Goal: Task Accomplishment & Management: Manage account settings

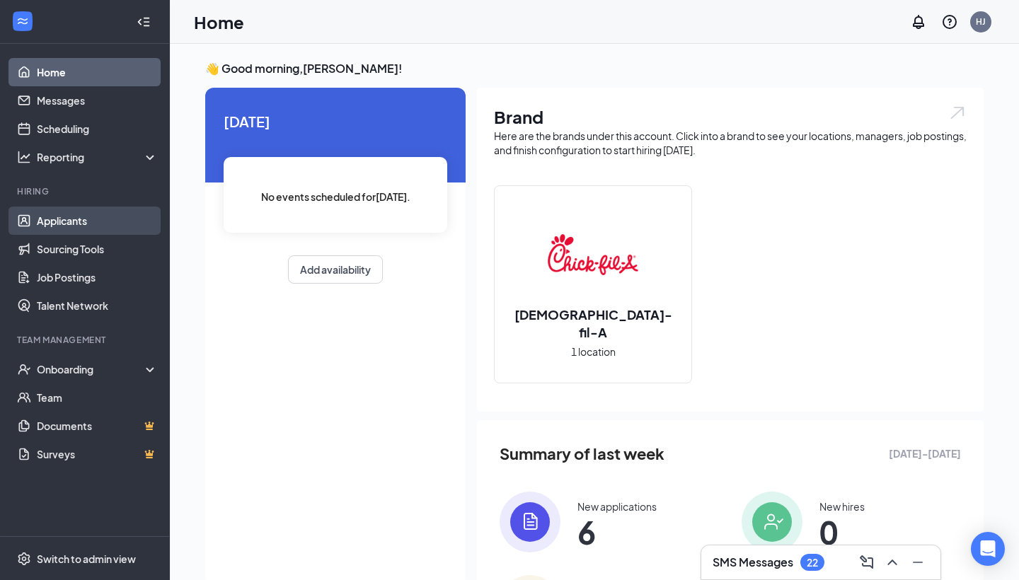
click at [86, 232] on link "Applicants" at bounding box center [97, 221] width 121 height 28
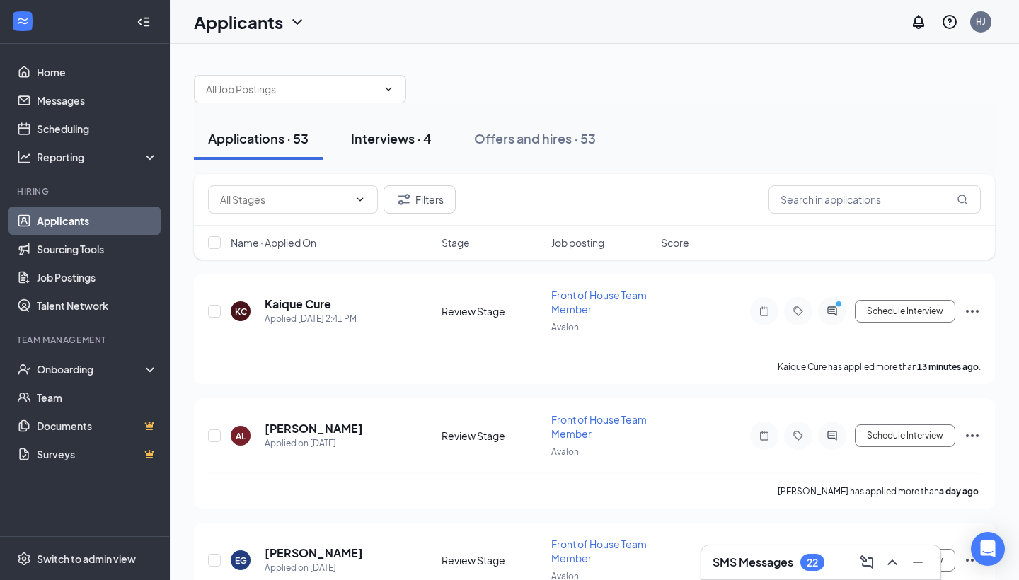
click at [381, 134] on div "Interviews · 4" at bounding box center [391, 139] width 81 height 18
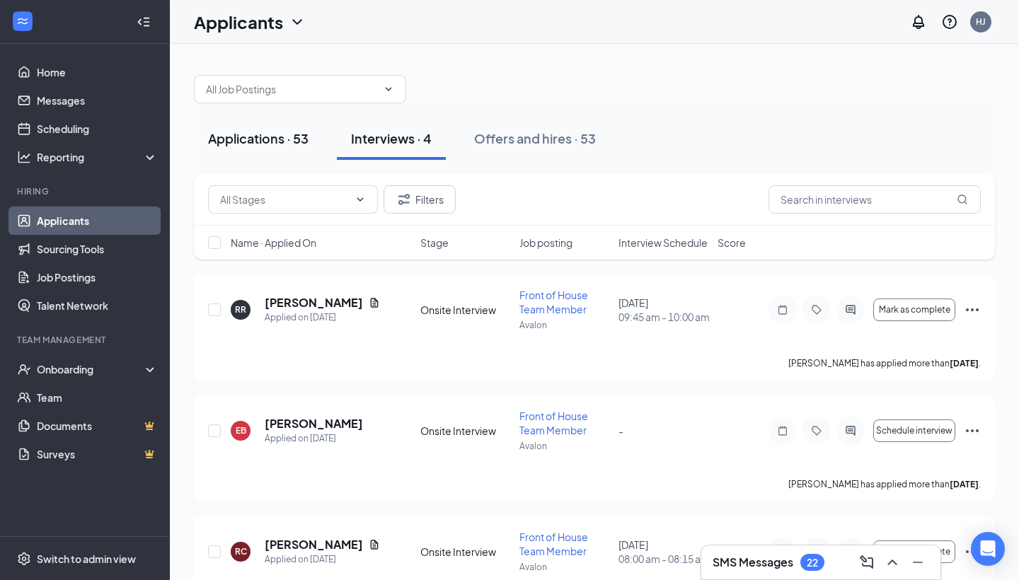
click at [246, 141] on div "Applications · 53" at bounding box center [258, 139] width 101 height 18
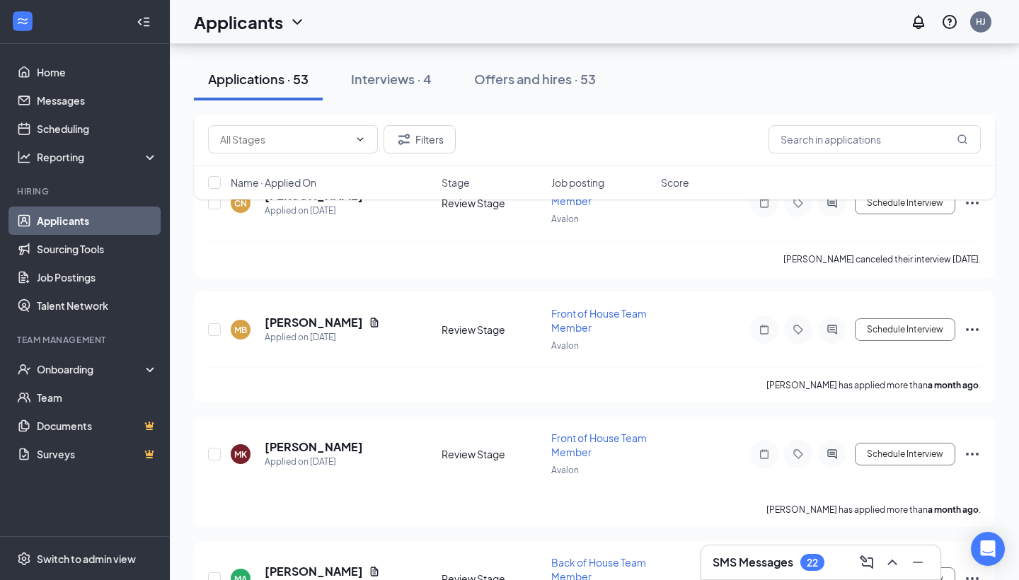
scroll to position [2462, 0]
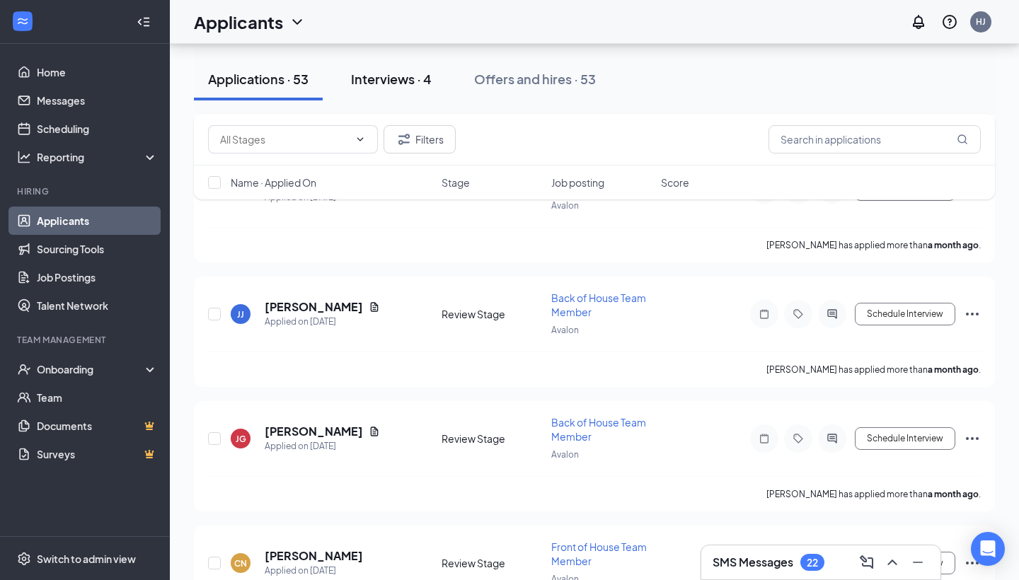
click at [384, 86] on div "Interviews · 4" at bounding box center [391, 79] width 81 height 18
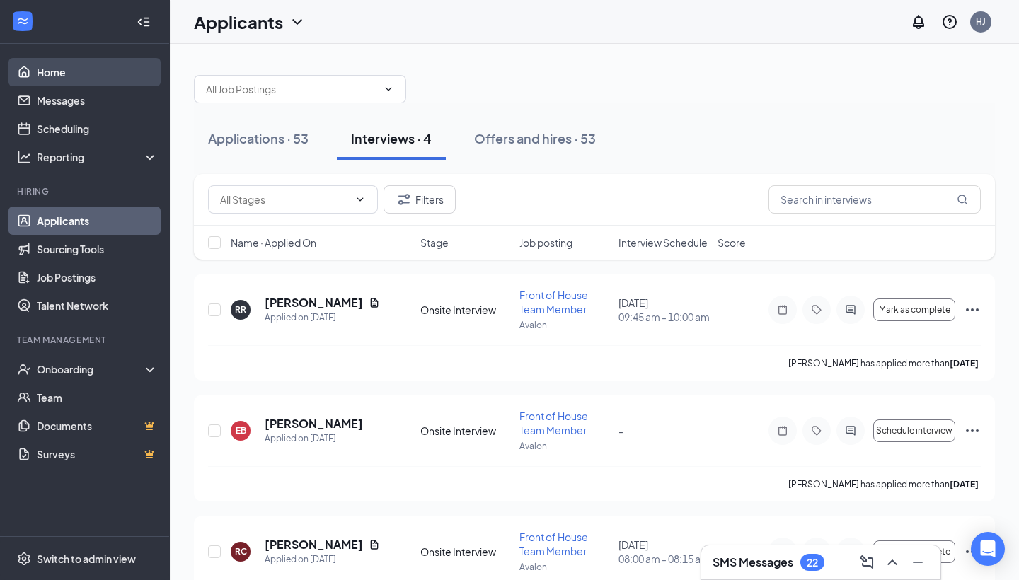
click at [83, 81] on link "Home" at bounding box center [97, 72] width 121 height 28
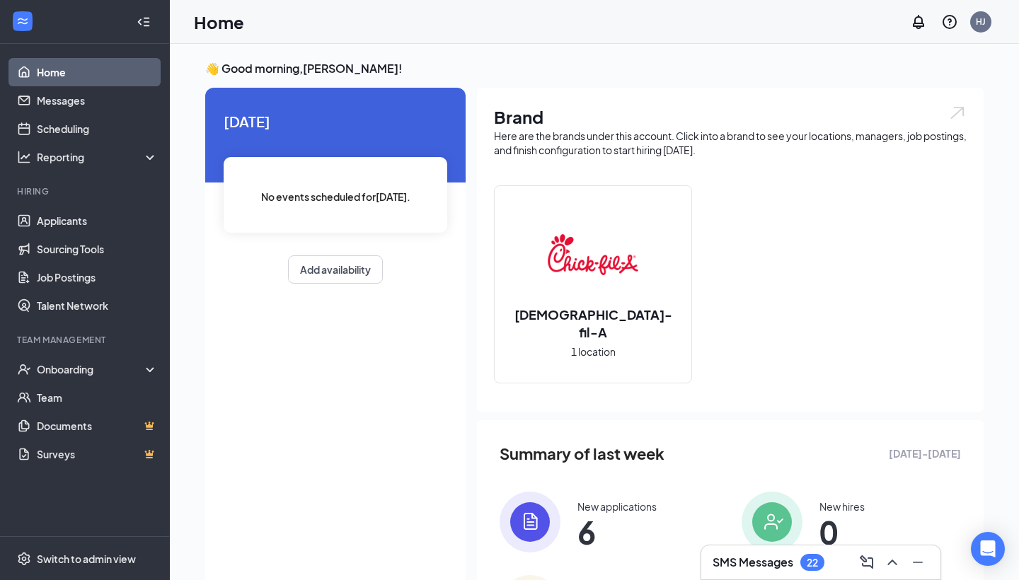
click at [773, 561] on h3 "SMS Messages" at bounding box center [753, 563] width 81 height 16
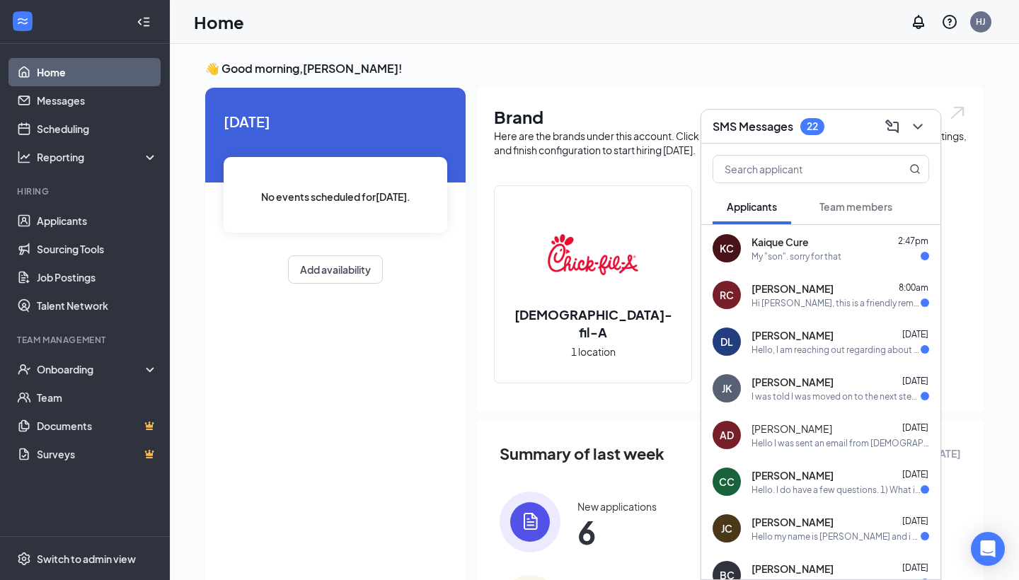
click at [815, 263] on div "KC Kaique Cure 2:47pm My "son". sorry for that" at bounding box center [820, 248] width 239 height 47
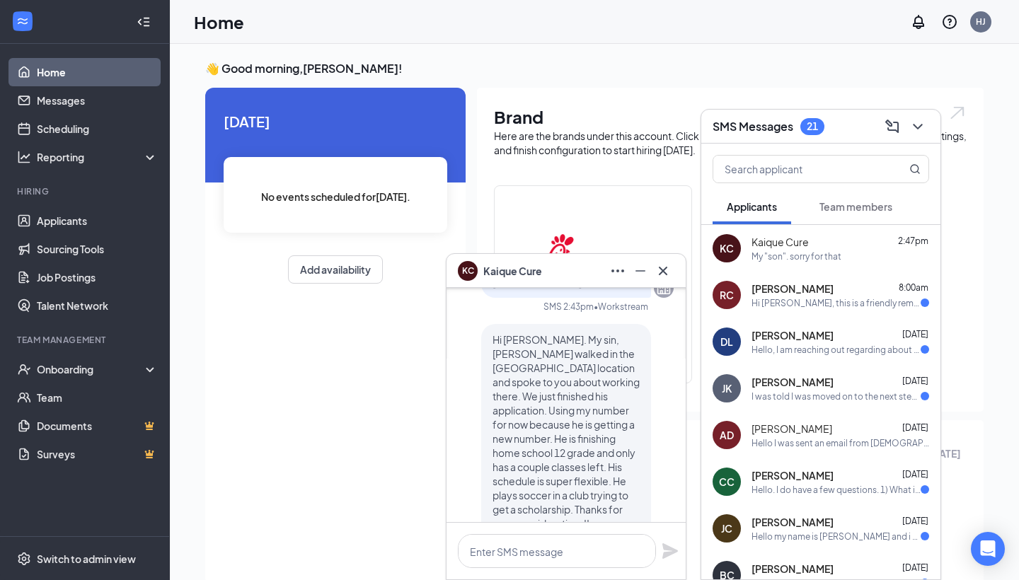
scroll to position [-79, 0]
click at [79, 217] on link "Applicants" at bounding box center [97, 221] width 121 height 28
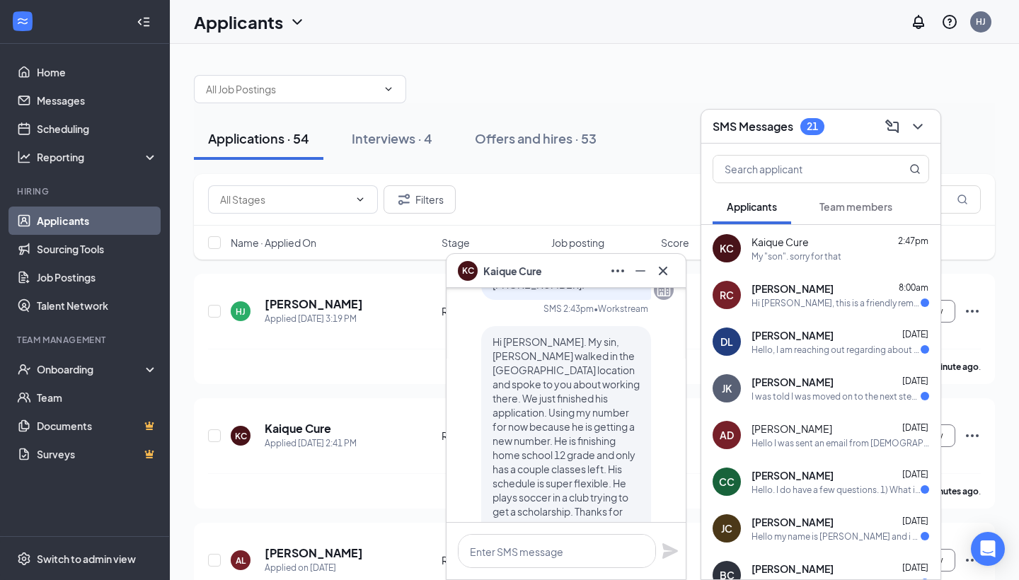
click at [669, 270] on icon "Cross" at bounding box center [663, 271] width 17 height 17
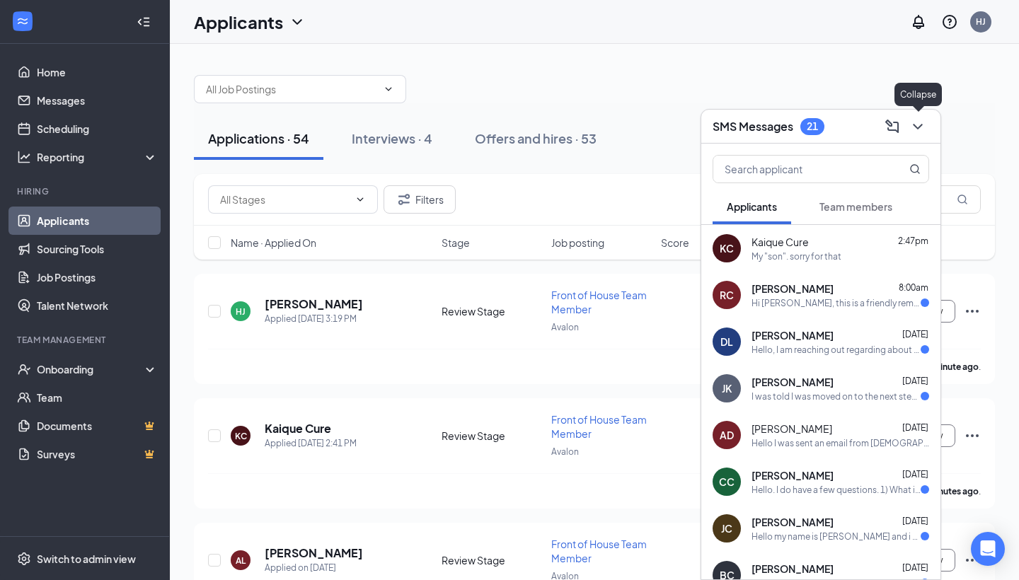
click at [924, 122] on icon "ChevronDown" at bounding box center [918, 126] width 17 height 17
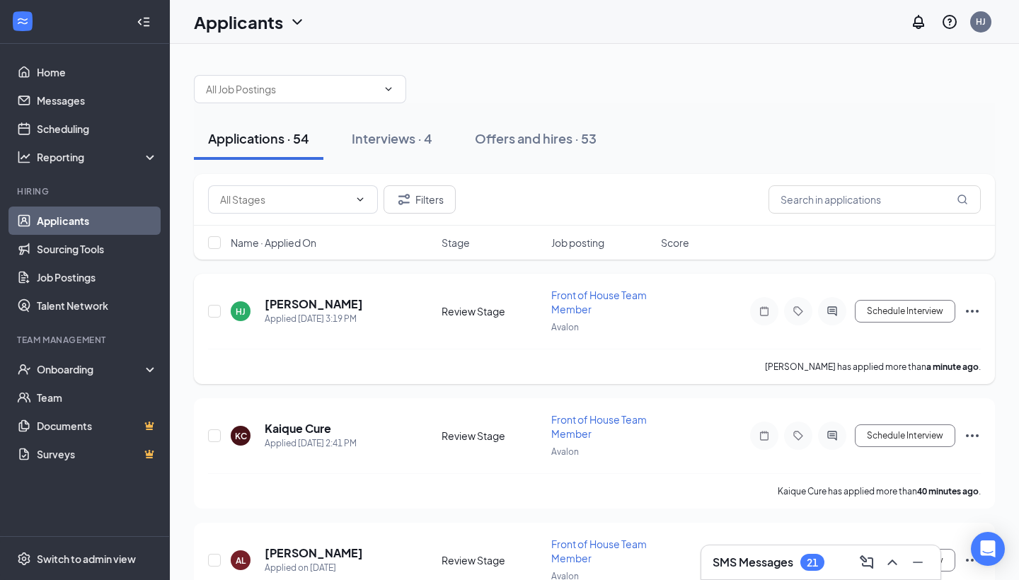
click at [973, 311] on icon "Ellipses" at bounding box center [972, 311] width 13 height 3
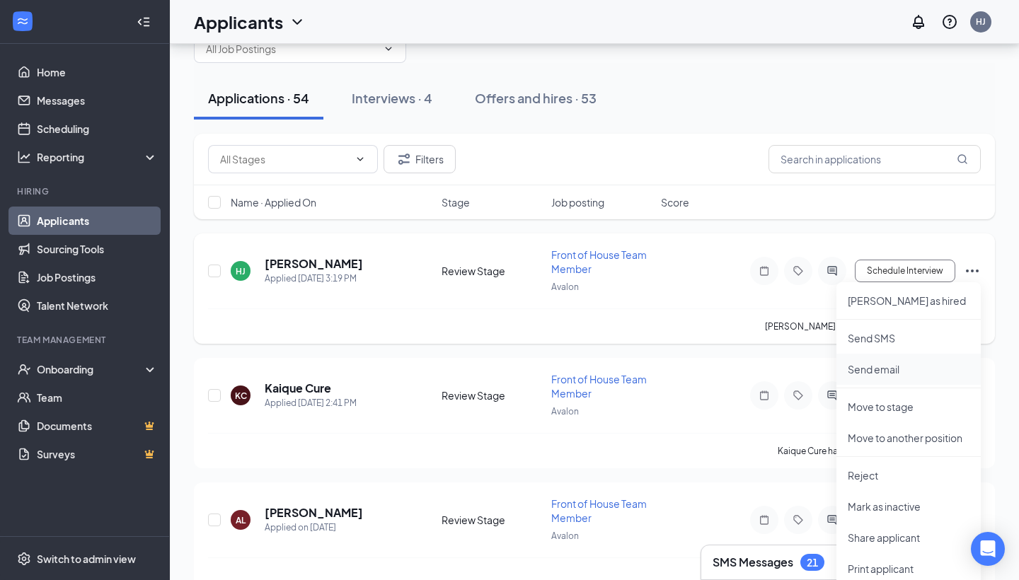
scroll to position [41, 0]
click at [886, 408] on p "Move to stage" at bounding box center [909, 406] width 122 height 14
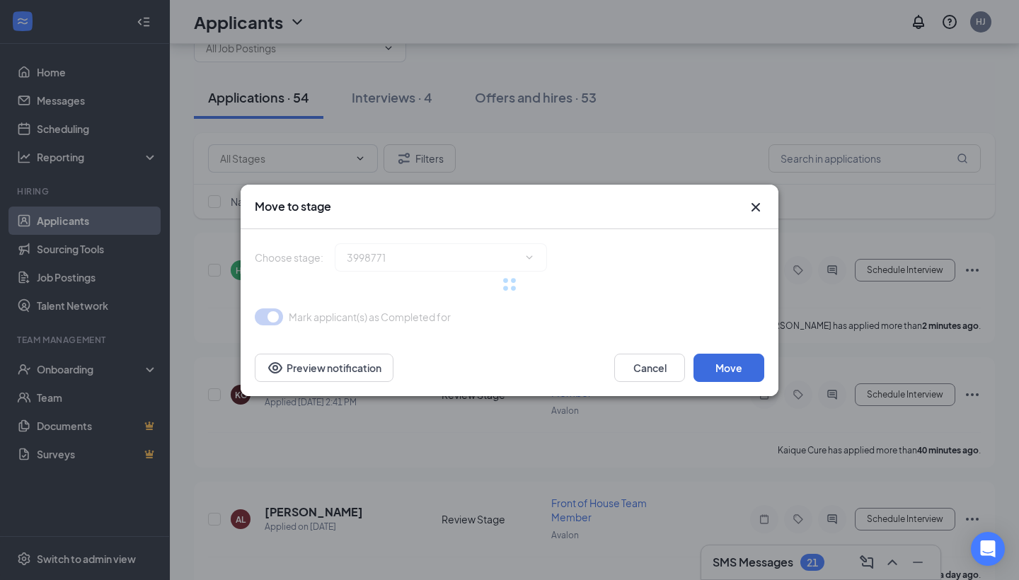
type input "Onsite Interview (next stage)"
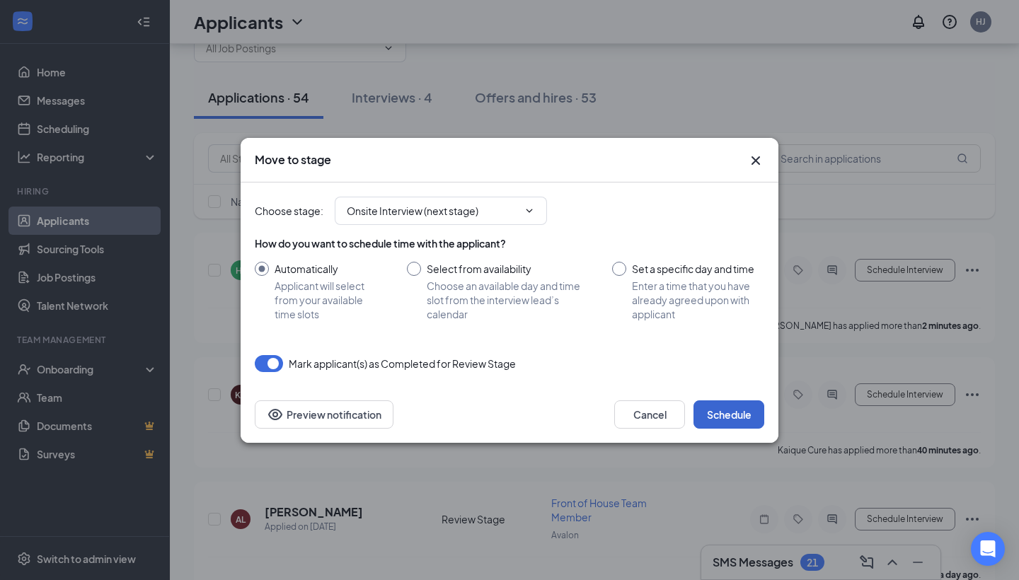
click at [718, 413] on button "Schedule" at bounding box center [729, 415] width 71 height 28
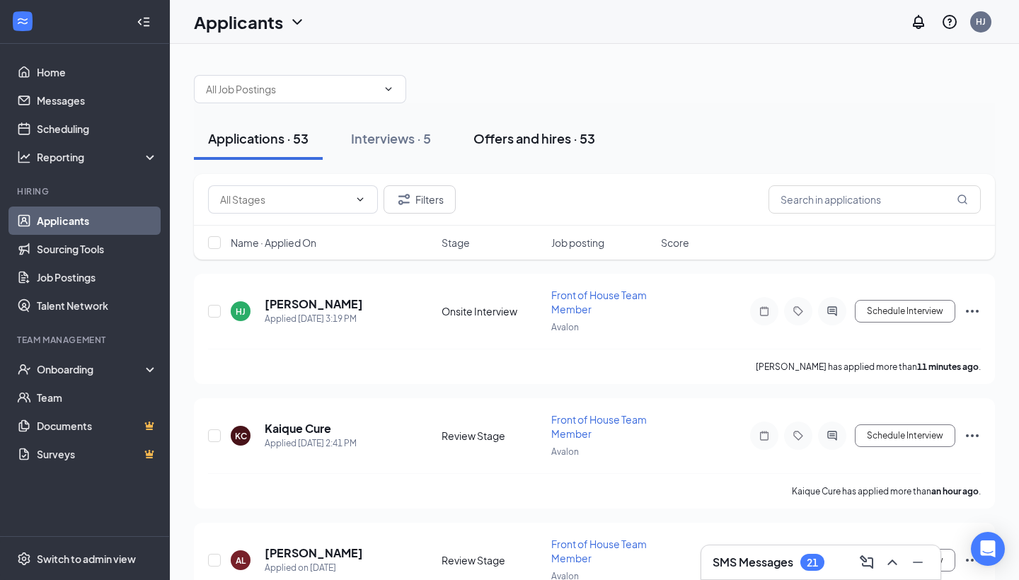
scroll to position [0, 0]
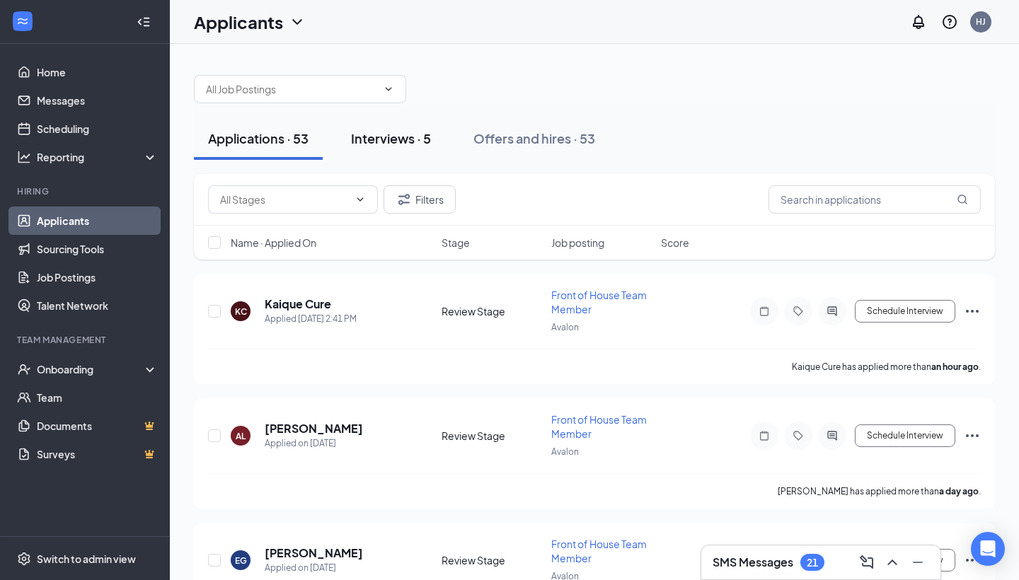
click at [413, 149] on button "Interviews · 5" at bounding box center [391, 138] width 108 height 42
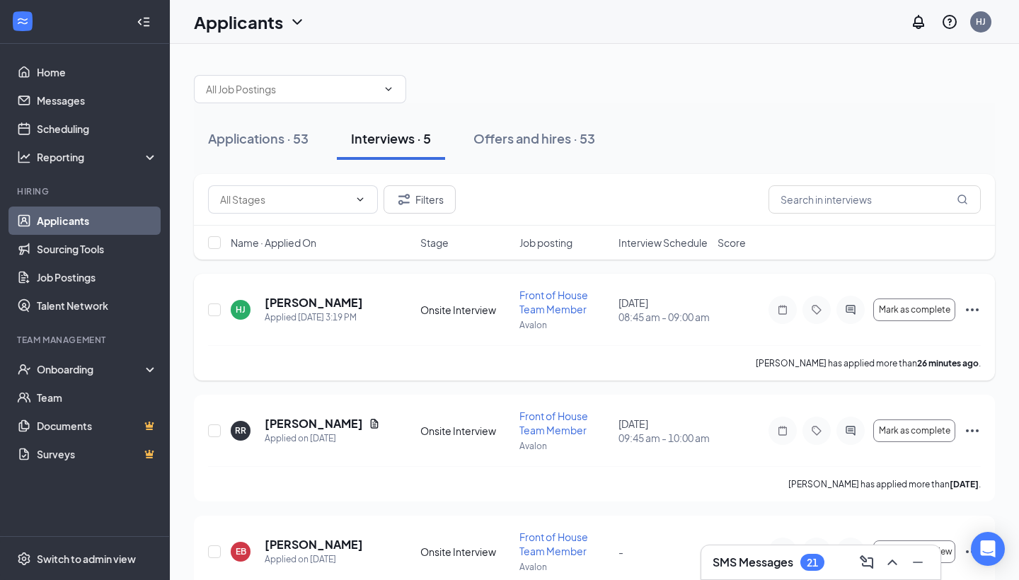
click at [966, 313] on icon "Ellipses" at bounding box center [972, 310] width 17 height 17
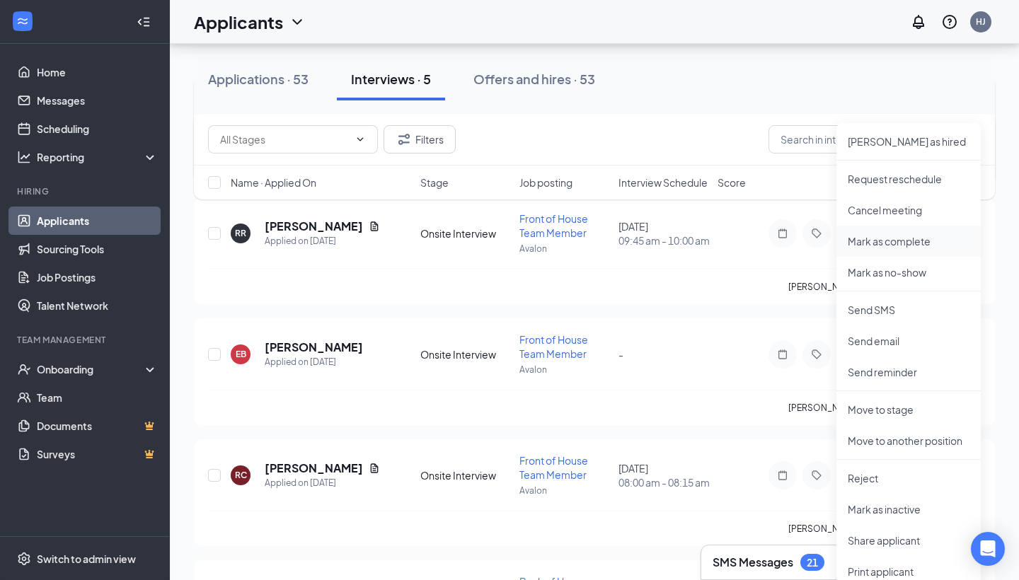
scroll to position [199, 0]
click at [895, 213] on p "Cancel meeting" at bounding box center [909, 209] width 122 height 14
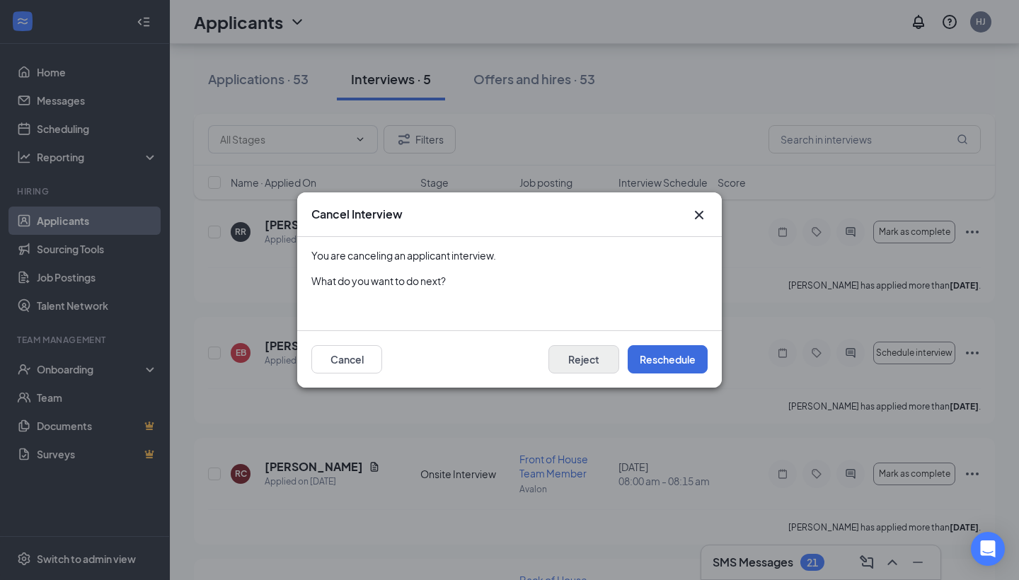
click at [580, 365] on button "Reject" at bounding box center [584, 359] width 71 height 28
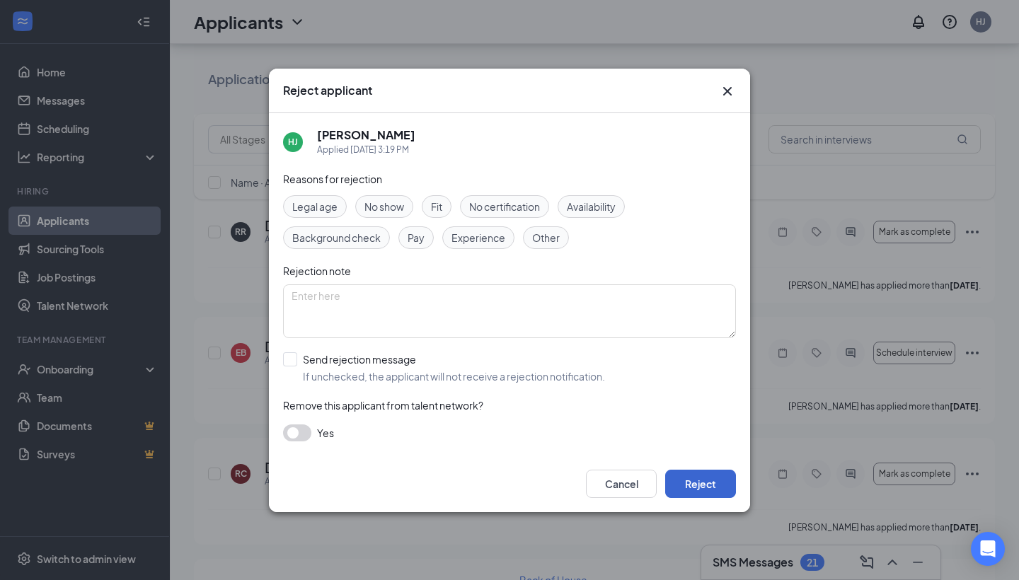
click at [689, 476] on button "Reject" at bounding box center [700, 484] width 71 height 28
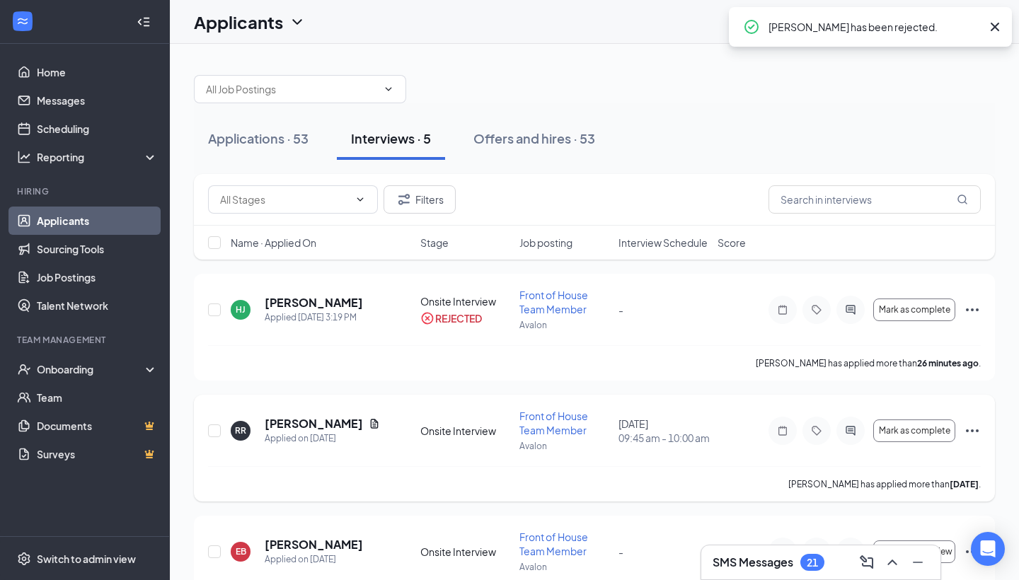
scroll to position [0, 0]
click at [975, 304] on icon "Ellipses" at bounding box center [972, 310] width 17 height 17
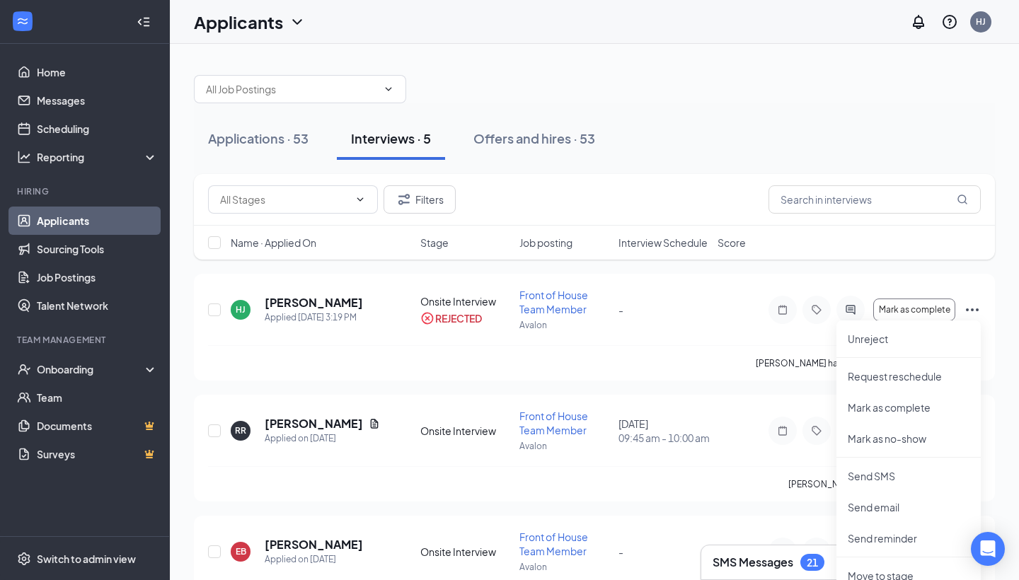
click at [652, 156] on div "Applications · 53 Interviews · 5 Offers and hires · 53" at bounding box center [594, 138] width 801 height 42
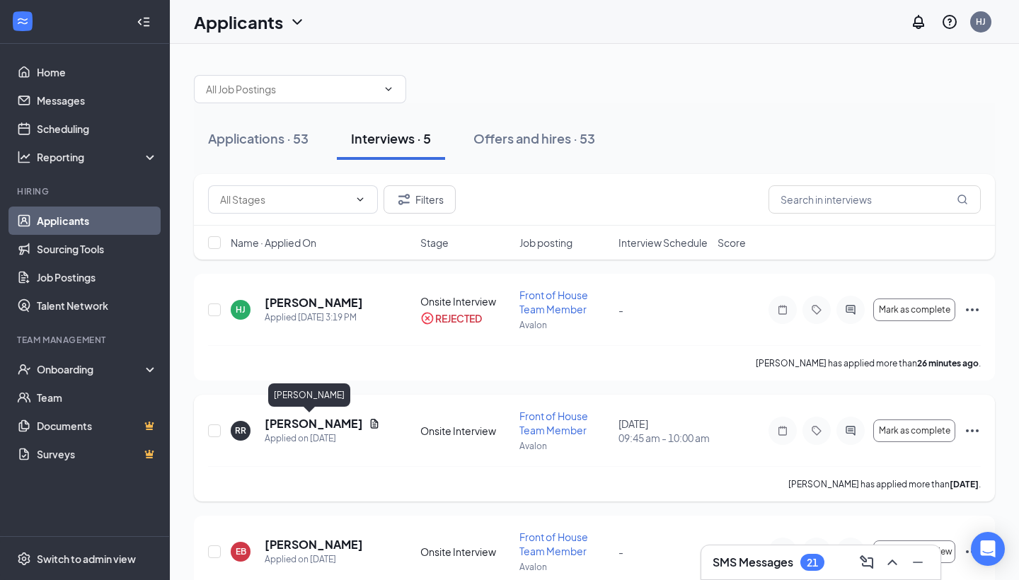
click at [320, 419] on h5 "[PERSON_NAME]" at bounding box center [314, 424] width 98 height 16
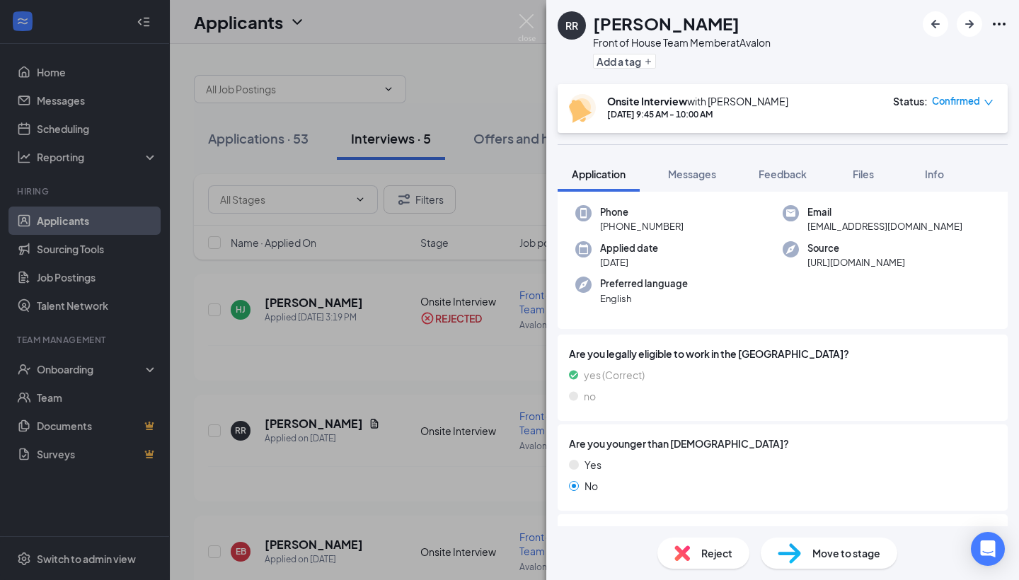
scroll to position [66, 0]
click at [524, 20] on img at bounding box center [527, 28] width 18 height 28
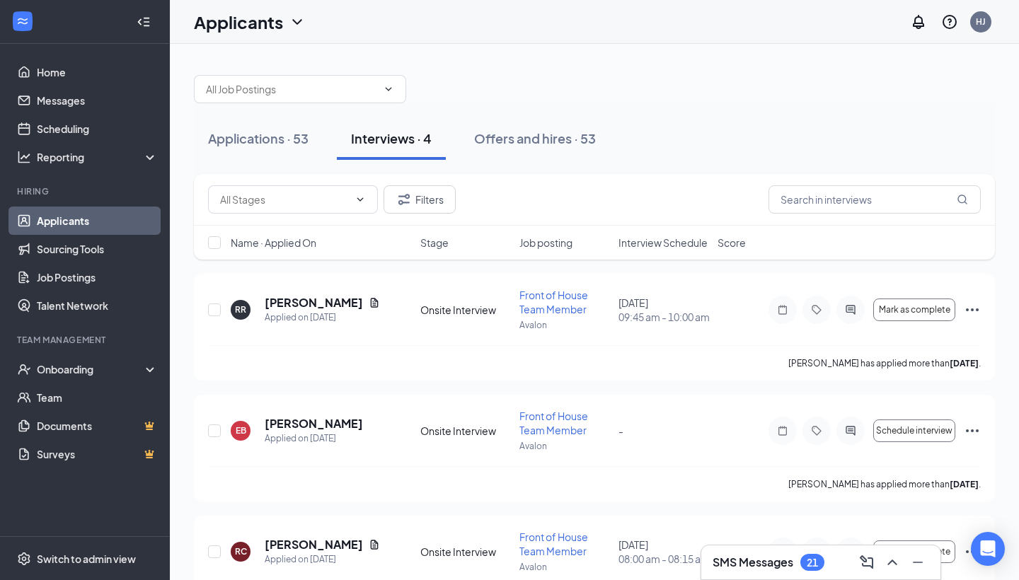
click at [854, 86] on div at bounding box center [594, 82] width 801 height 42
click at [587, 61] on div at bounding box center [594, 82] width 801 height 42
click at [275, 132] on div "Applications · 53" at bounding box center [258, 139] width 101 height 18
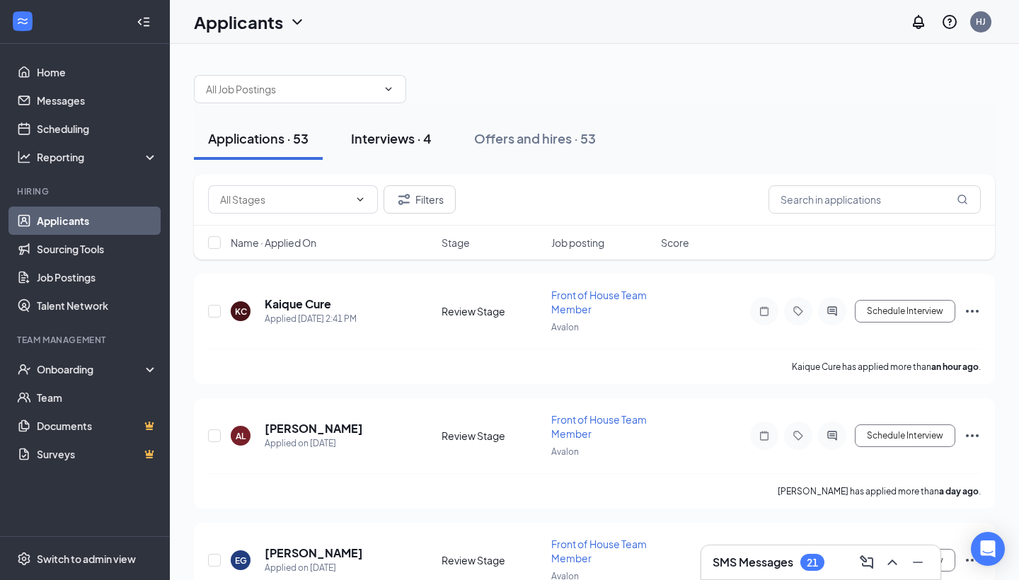
click at [402, 142] on div "Interviews · 4" at bounding box center [391, 139] width 81 height 18
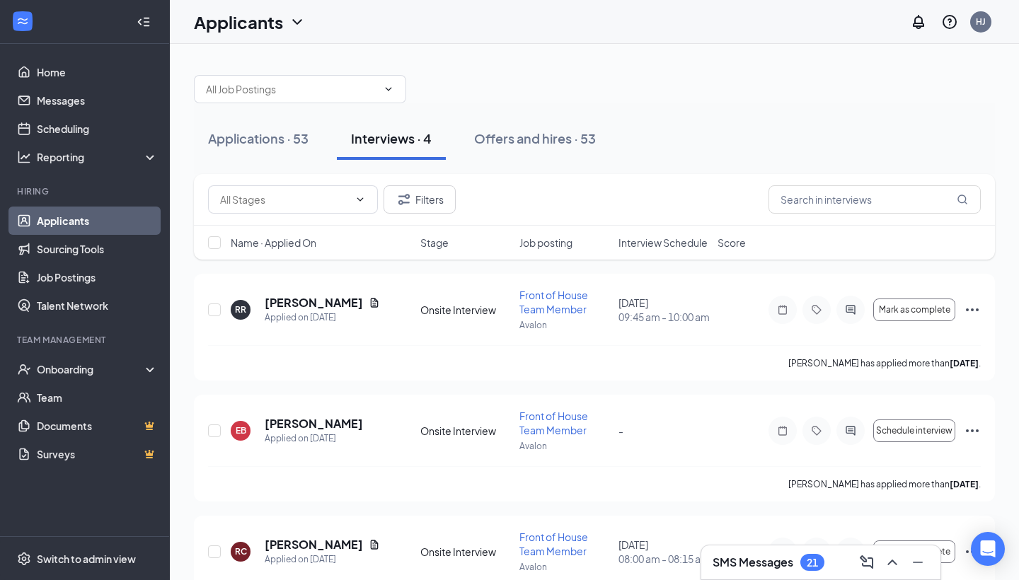
click at [285, 28] on div "Applicants" at bounding box center [250, 22] width 112 height 24
click at [299, 27] on icon "ChevronDown" at bounding box center [297, 21] width 17 height 17
click at [301, 148] on button "Applications · 52" at bounding box center [258, 138] width 129 height 42
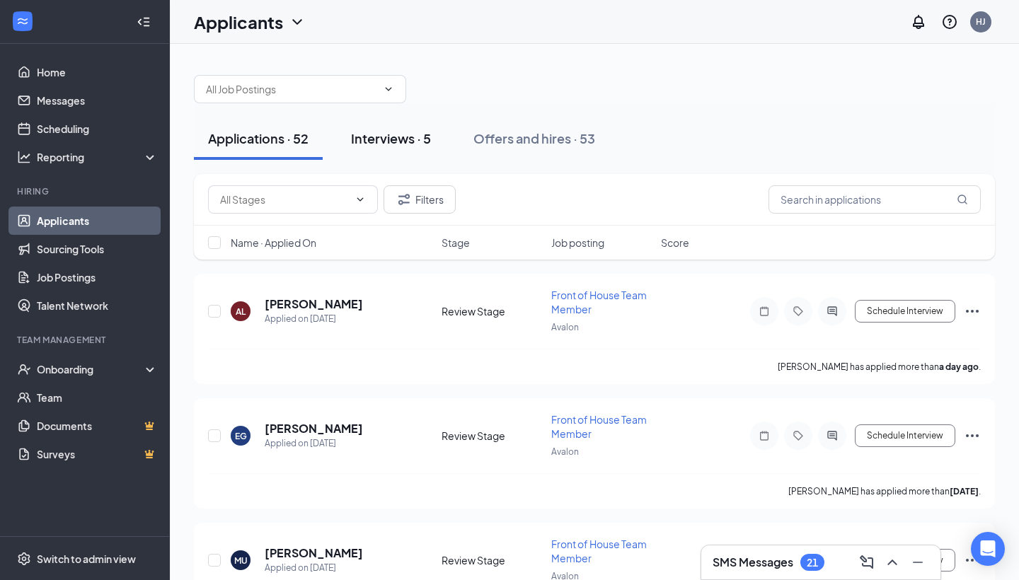
click at [404, 151] on button "Interviews · 5" at bounding box center [391, 138] width 108 height 42
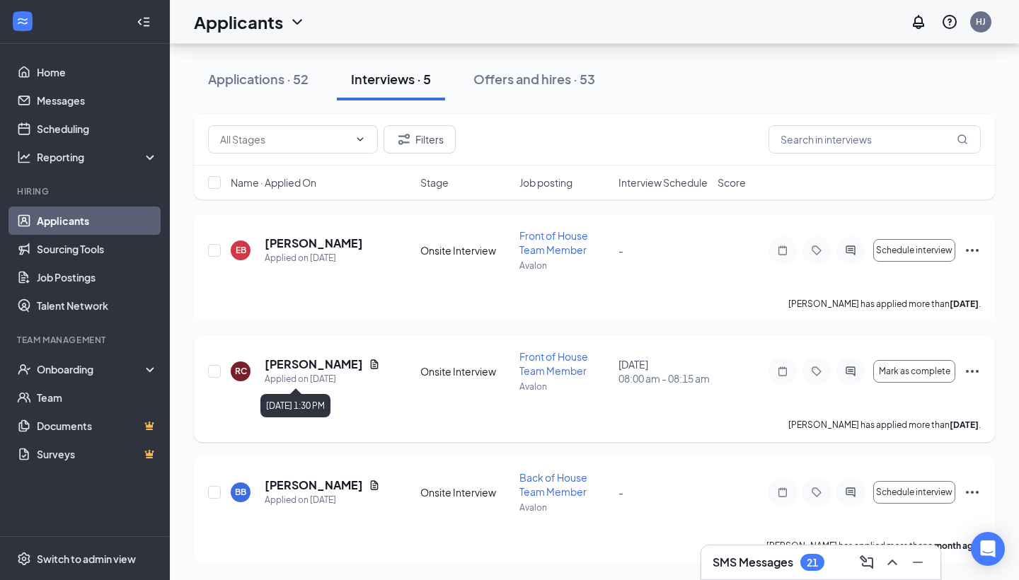
scroll to position [302, 0]
click at [321, 240] on h5 "[PERSON_NAME]" at bounding box center [314, 244] width 98 height 16
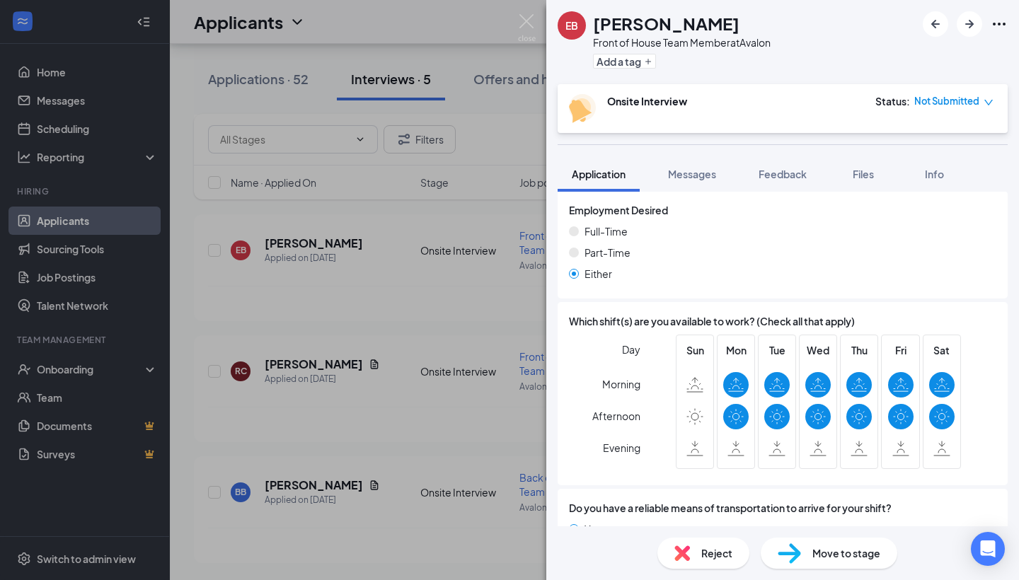
scroll to position [912, 0]
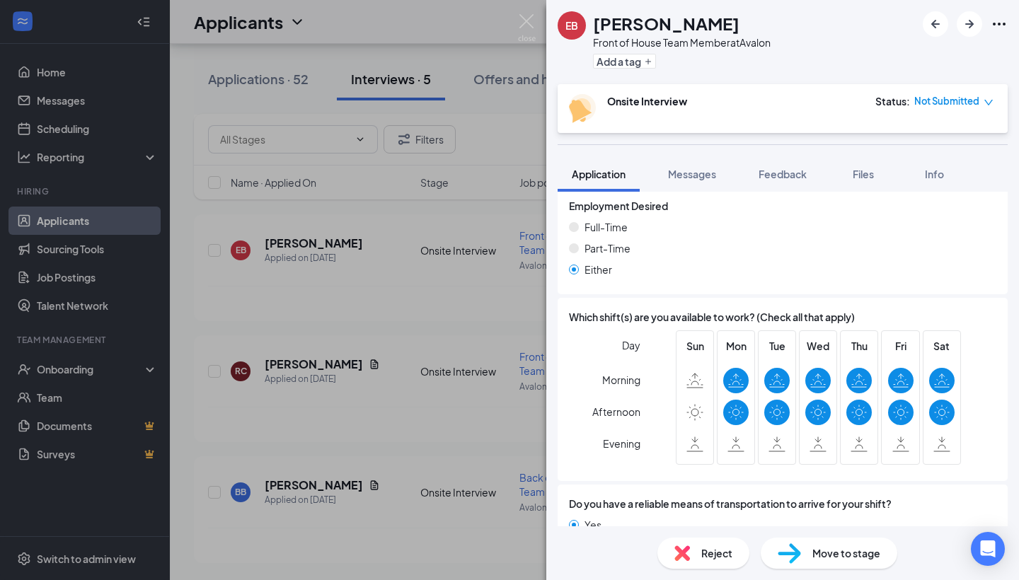
click at [406, 299] on div "EB Elizabeth Boegel Front of House Team Member at Avalon Add a tag Onsite Inter…" at bounding box center [509, 290] width 1019 height 580
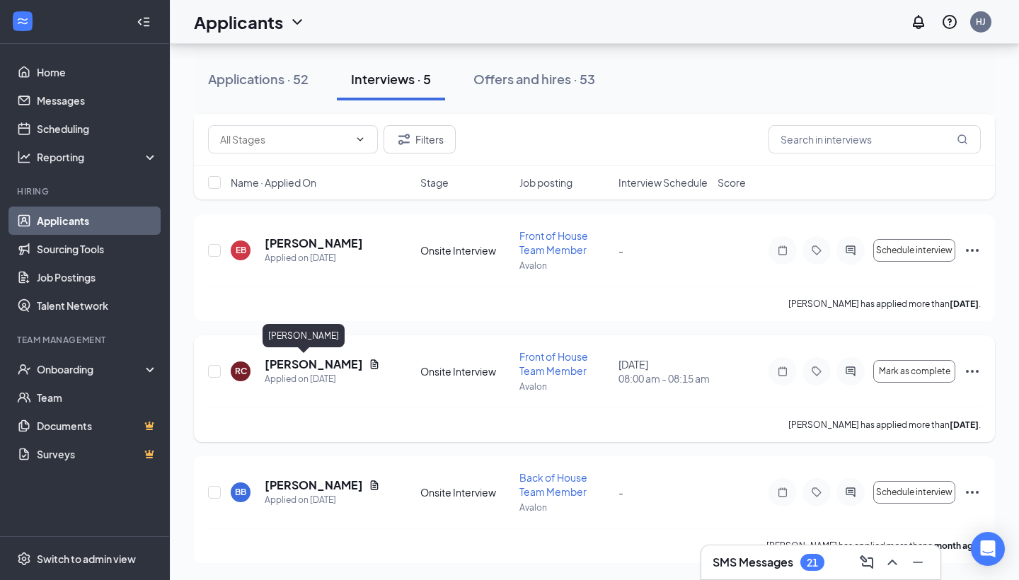
click at [297, 363] on h5 "[PERSON_NAME]" at bounding box center [314, 365] width 98 height 16
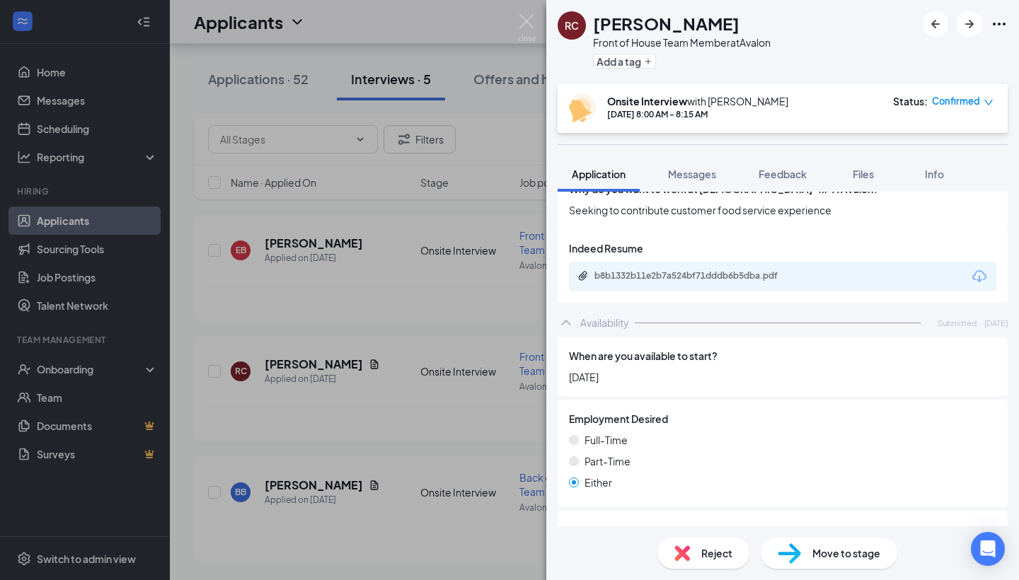
scroll to position [748, 0]
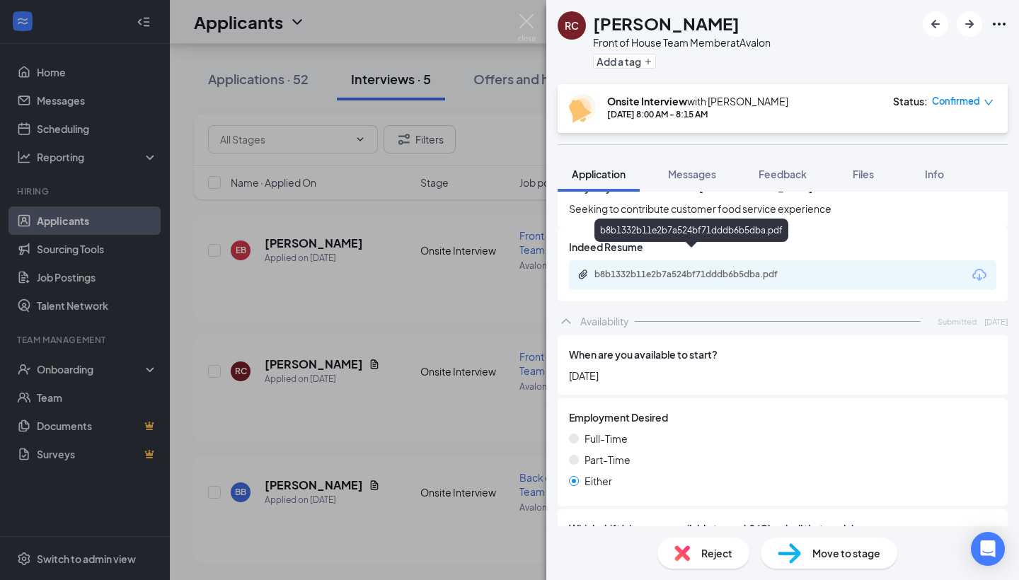
click at [695, 269] on div "b8b1332b11e2b7a524bf71dddb6b5dba.pdf" at bounding box center [694, 274] width 198 height 11
click at [521, 16] on img at bounding box center [527, 28] width 18 height 28
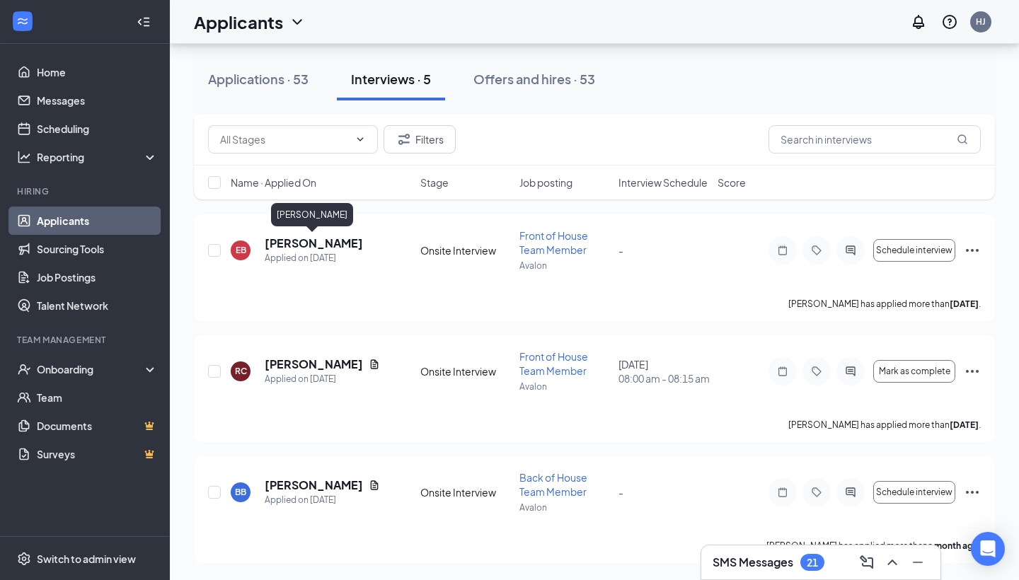
scroll to position [302, 0]
click at [295, 88] on button "Applications · 53" at bounding box center [258, 79] width 129 height 42
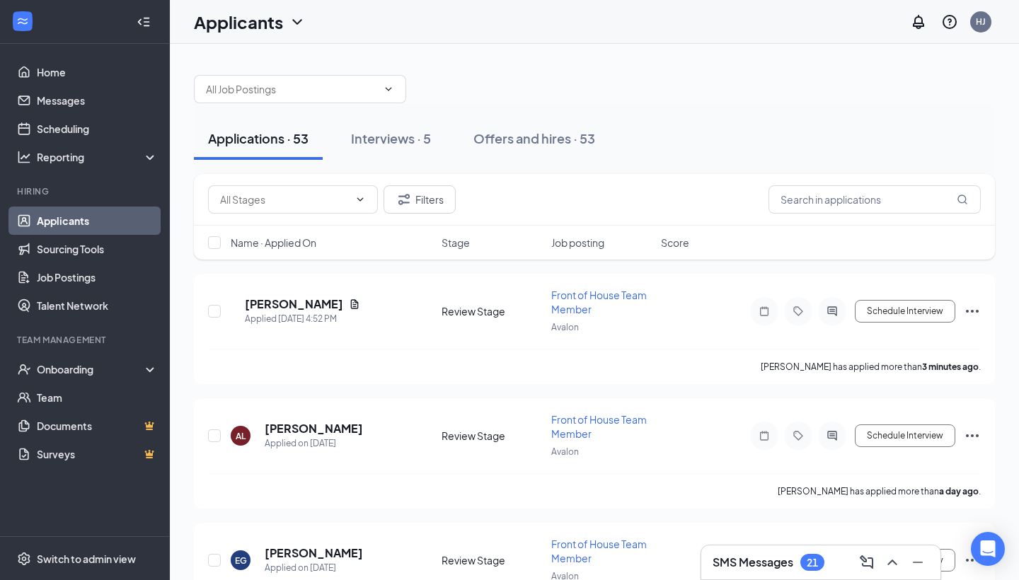
click at [873, 2] on div "Applicants HJ" at bounding box center [594, 22] width 849 height 44
